Goal: Task Accomplishment & Management: Use online tool/utility

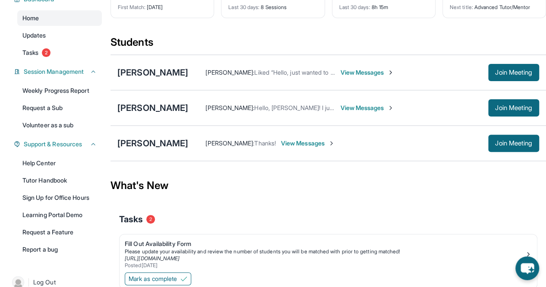
scroll to position [76, 0]
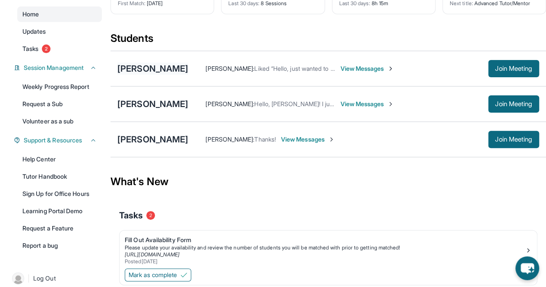
click at [160, 75] on div "[PERSON_NAME]" at bounding box center [152, 69] width 71 height 12
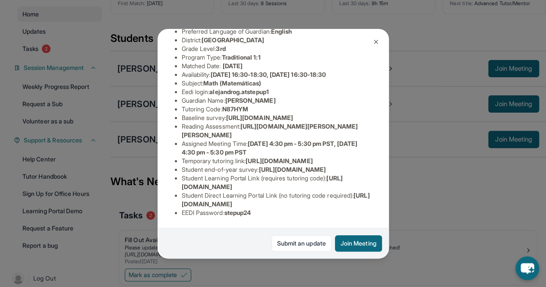
scroll to position [119, 0]
click at [375, 39] on img at bounding box center [375, 41] width 7 height 7
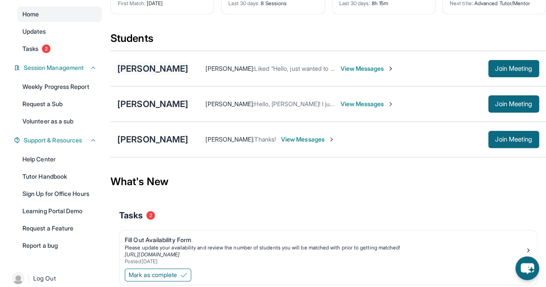
click at [166, 75] on div "[PERSON_NAME]" at bounding box center [152, 69] width 71 height 12
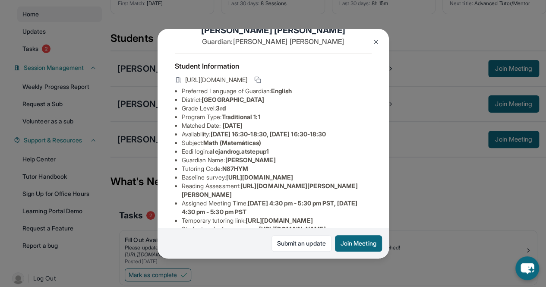
scroll to position [23, 0]
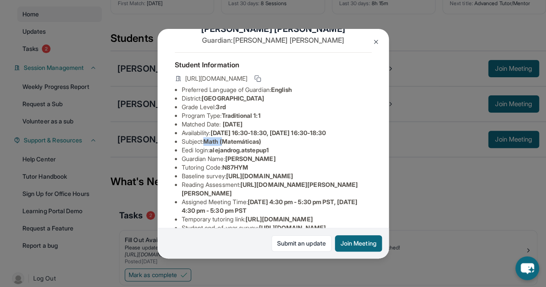
drag, startPoint x: 205, startPoint y: 147, endPoint x: 228, endPoint y: 148, distance: 22.4
click at [228, 146] on li "Subject : Math (Matemáticas)" at bounding box center [277, 141] width 190 height 9
click at [228, 145] on span "Math (Matemáticas)" at bounding box center [232, 141] width 58 height 7
click at [372, 35] on button at bounding box center [375, 41] width 17 height 17
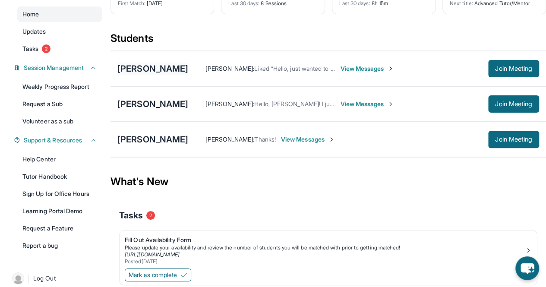
click at [174, 75] on div "[PERSON_NAME]" at bounding box center [152, 69] width 71 height 12
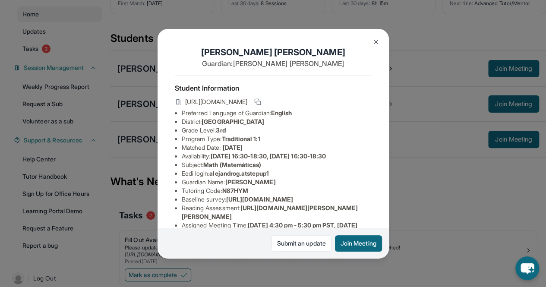
click at [373, 41] on img at bounding box center [375, 41] width 7 height 7
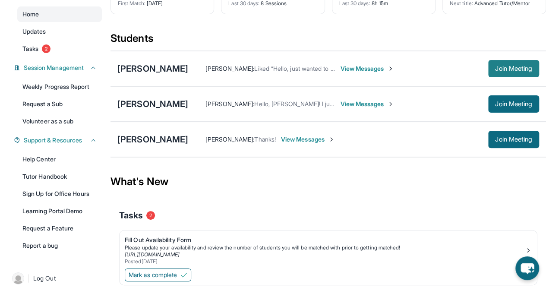
click at [495, 71] on span "Join Meeting" at bounding box center [513, 68] width 37 height 5
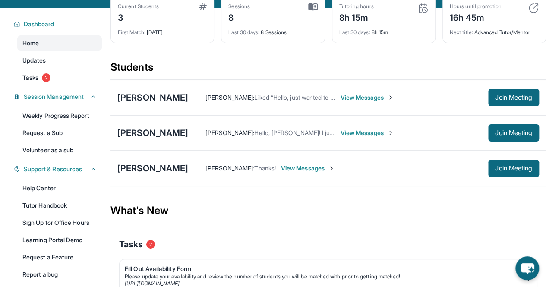
scroll to position [46, 0]
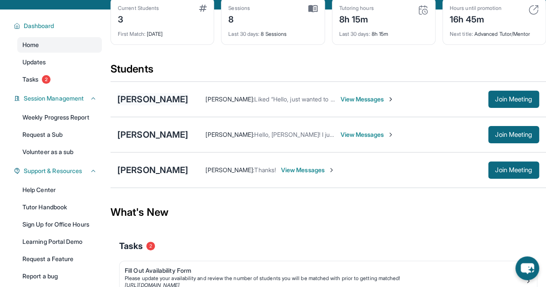
click at [148, 103] on div "[PERSON_NAME]" at bounding box center [152, 99] width 71 height 12
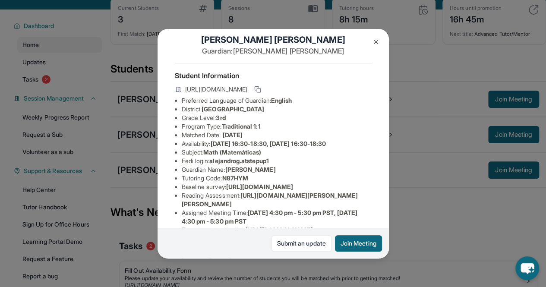
scroll to position [13, 0]
copy li "alejandrog.atstepup1"
drag, startPoint x: 211, startPoint y: 169, endPoint x: 284, endPoint y: 168, distance: 72.5
click at [284, 165] on li "Eedi login : alejandrog.atstepup1" at bounding box center [277, 160] width 190 height 9
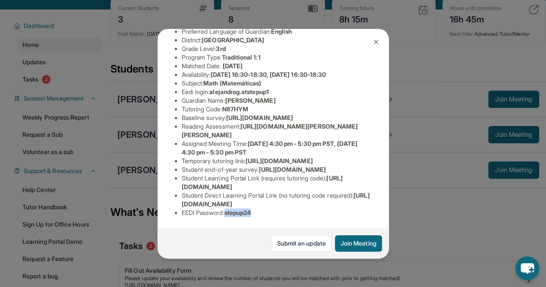
copy span "stepup24"
drag, startPoint x: 229, startPoint y: 206, endPoint x: 278, endPoint y: 207, distance: 49.6
click at [278, 208] on li "EEDI Password : stepup24" at bounding box center [277, 212] width 190 height 9
click at [145, 58] on div "[PERSON_NAME] Guardian: [PERSON_NAME] Student Information [URL][DOMAIN_NAME] Pr…" at bounding box center [273, 143] width 546 height 287
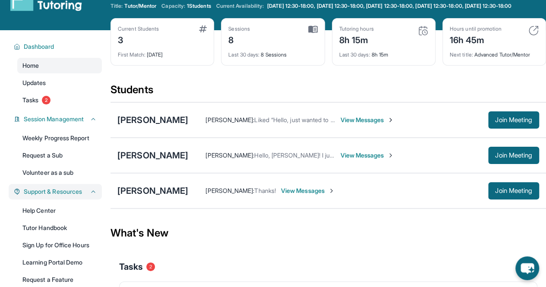
scroll to position [20, 0]
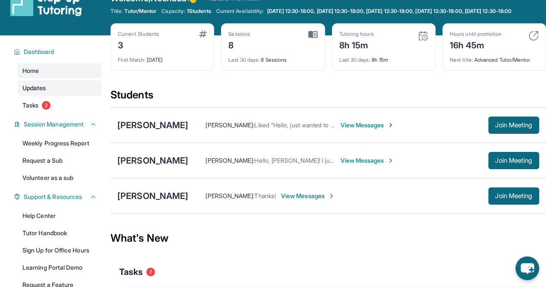
click at [43, 92] on span "Updates" at bounding box center [34, 88] width 24 height 9
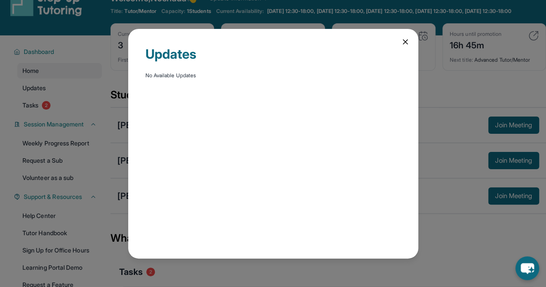
click at [403, 41] on icon at bounding box center [405, 42] width 9 height 9
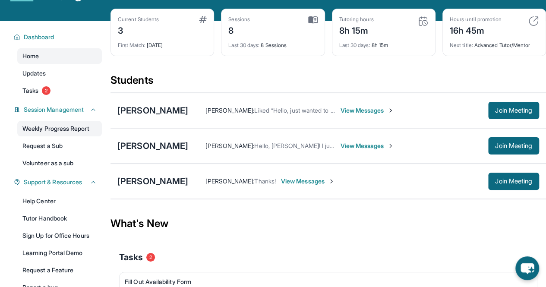
scroll to position [35, 0]
click at [80, 136] on link "Weekly Progress Report" at bounding box center [59, 129] width 85 height 16
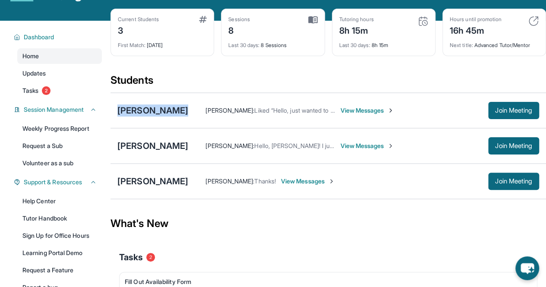
copy div "[PERSON_NAME]"
drag, startPoint x: 112, startPoint y: 107, endPoint x: 193, endPoint y: 109, distance: 81.1
click at [193, 109] on div "[PERSON_NAME] [PERSON_NAME] : Liked “Hello, just wanted to let you know that I …" at bounding box center [327, 110] width 435 height 35
click at [512, 148] on span "Join Meeting" at bounding box center [513, 145] width 37 height 5
click at [203, 73] on div "Current Students 3 First Match : [DATE] Sessions 8 Last 30 days : 8 Sessions Tu…" at bounding box center [327, 41] width 435 height 65
